Goal: Check status: Check status

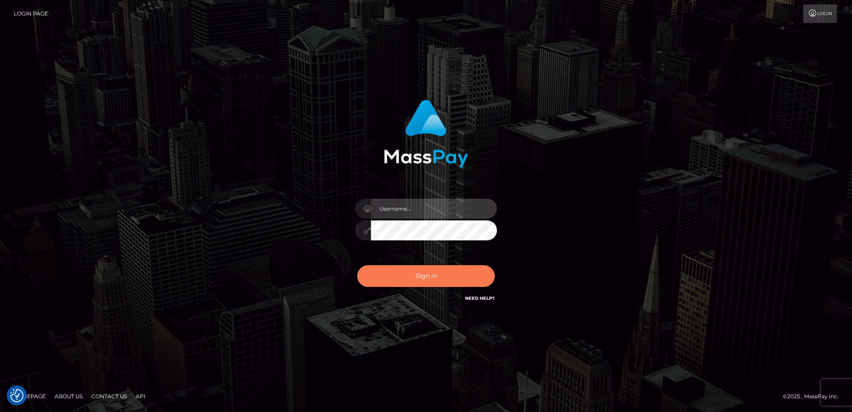
type input "Anthony.Spree"
click at [402, 278] on button "Sign in" at bounding box center [426, 276] width 138 height 22
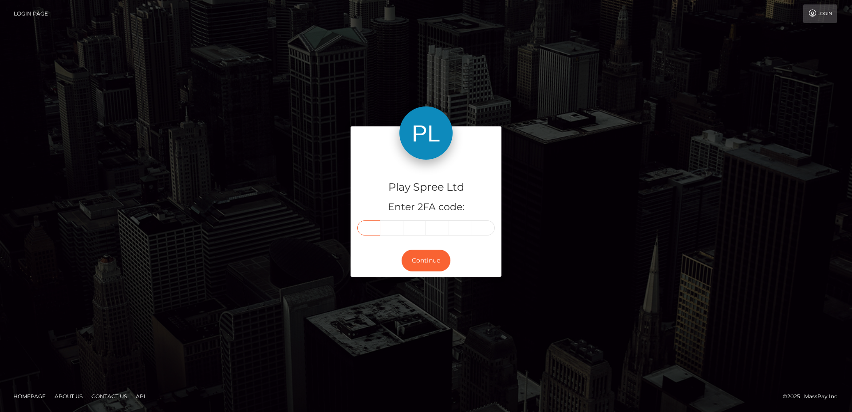
click at [370, 229] on input "text" at bounding box center [368, 228] width 23 height 15
type input "8"
type input "6"
type input "7"
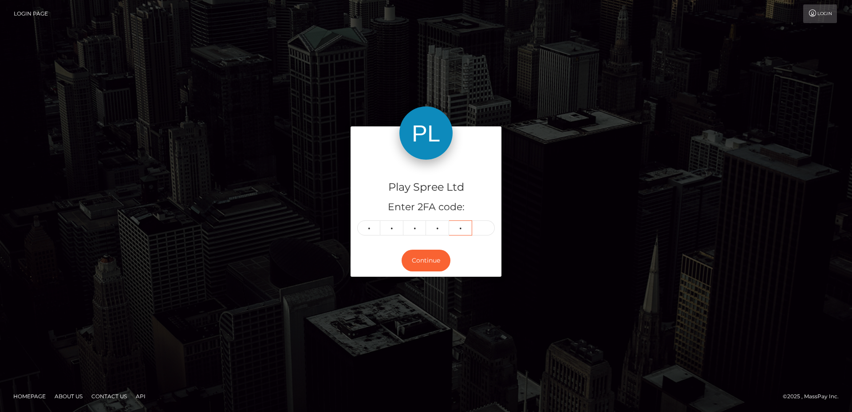
type input "1"
type input "9"
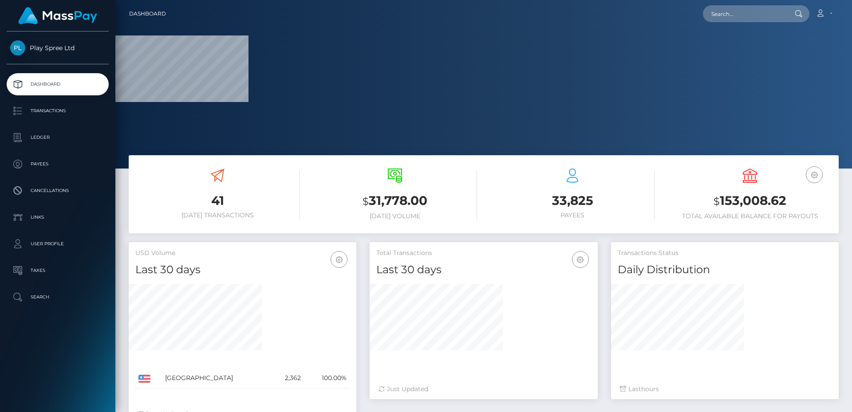
click at [730, 198] on h3 "$ 153,008.62" at bounding box center [750, 201] width 164 height 18
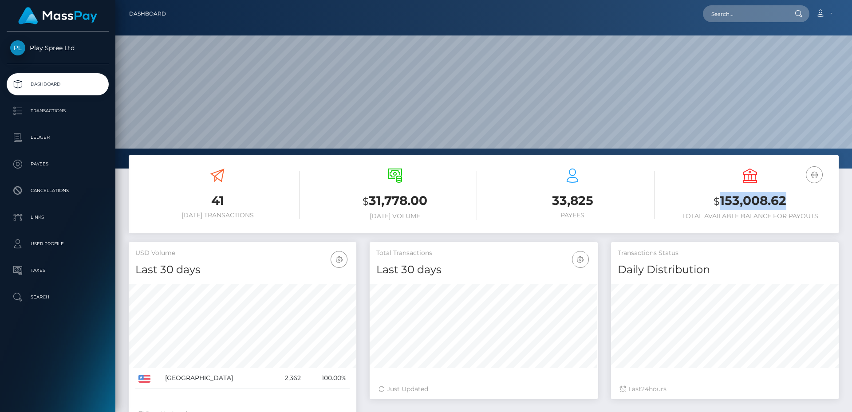
scroll to position [158, 228]
copy h3 "153,008.62"
